Goal: Navigation & Orientation: Go to known website

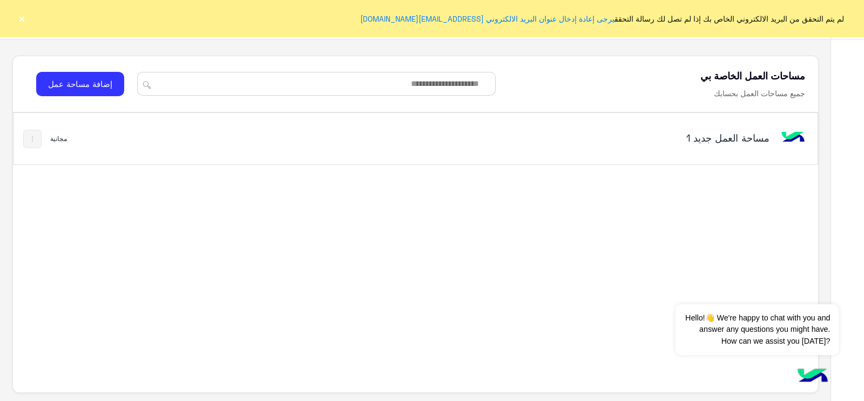
click at [22, 18] on button "×" at bounding box center [21, 18] width 11 height 11
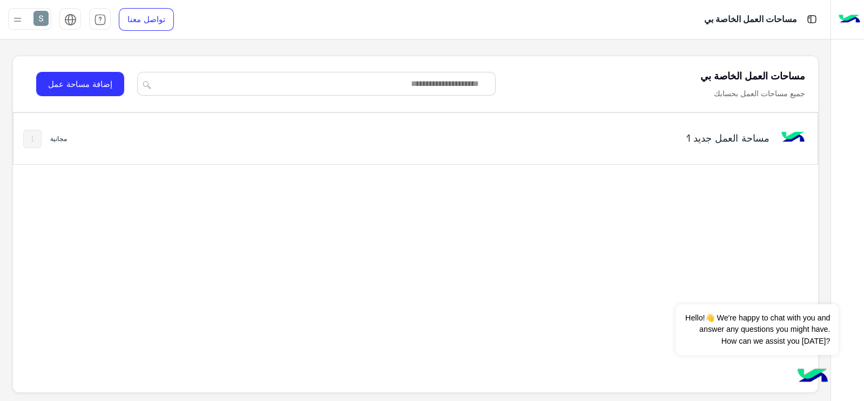
click at [16, 18] on img at bounding box center [18, 20] width 14 height 14
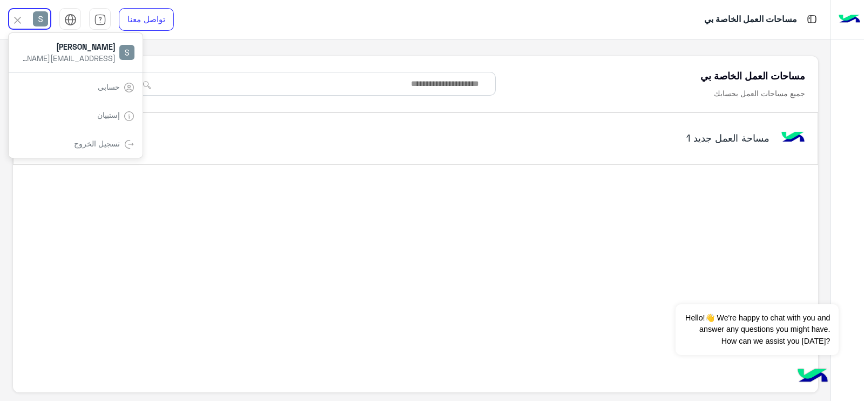
click at [68, 143] on div "تسجيل الخروج" at bounding box center [76, 144] width 134 height 29
click at [90, 150] on div "تسجيل الخروج" at bounding box center [76, 144] width 134 height 29
click at [109, 143] on link "تسجيل الخروج" at bounding box center [97, 143] width 46 height 9
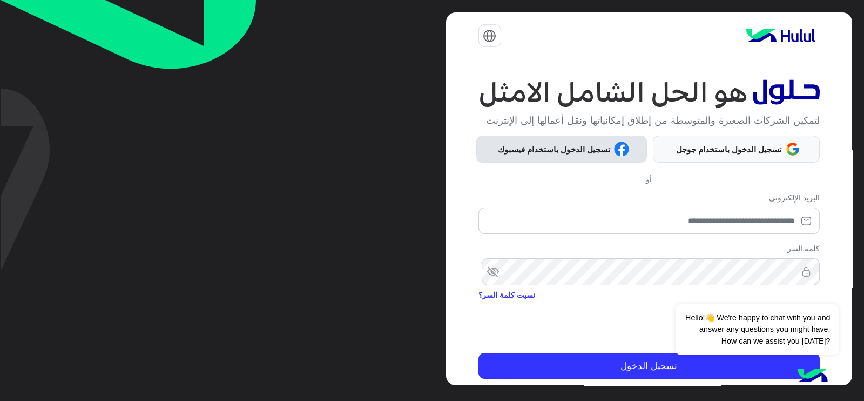
click at [567, 150] on span "تسجيل الدخول باستخدام فيسبوك" at bounding box center [554, 149] width 120 height 12
